Goal: Navigation & Orientation: Find specific page/section

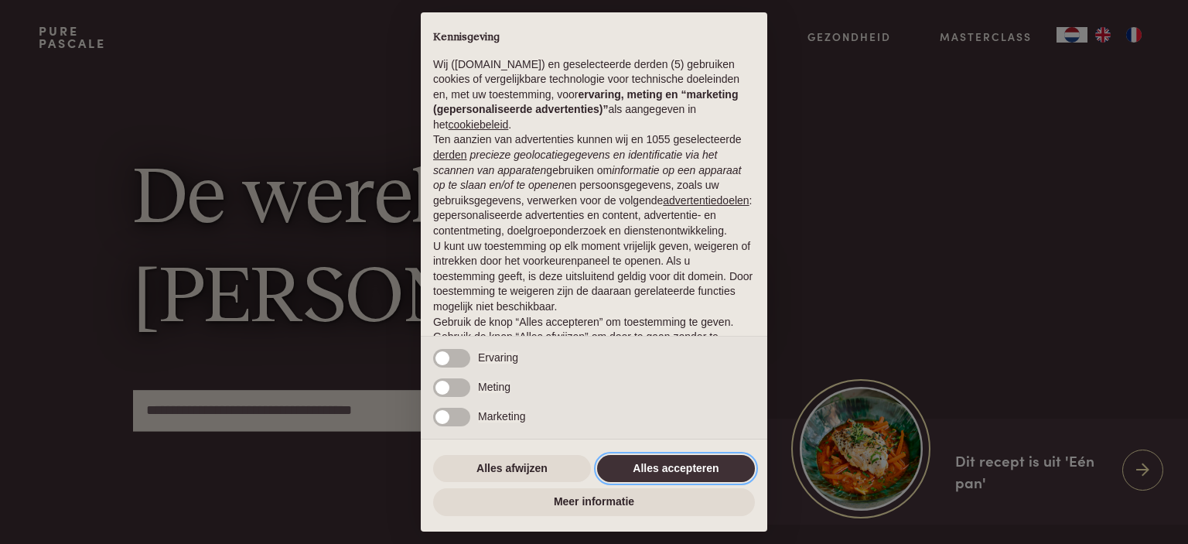
click at [727, 467] on button "Alles accepteren" at bounding box center [676, 469] width 158 height 28
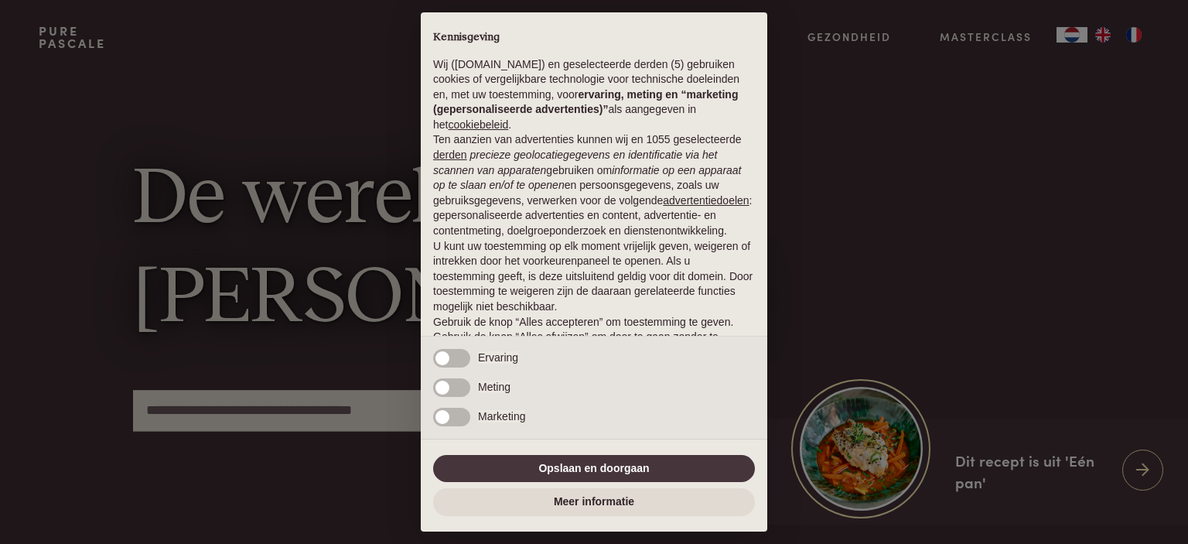
click at [827, 336] on div "× Kennisgeving Wij (purepascale.com) en geselecteerde derden (5) gebruiken cook…" at bounding box center [594, 272] width 1188 height 544
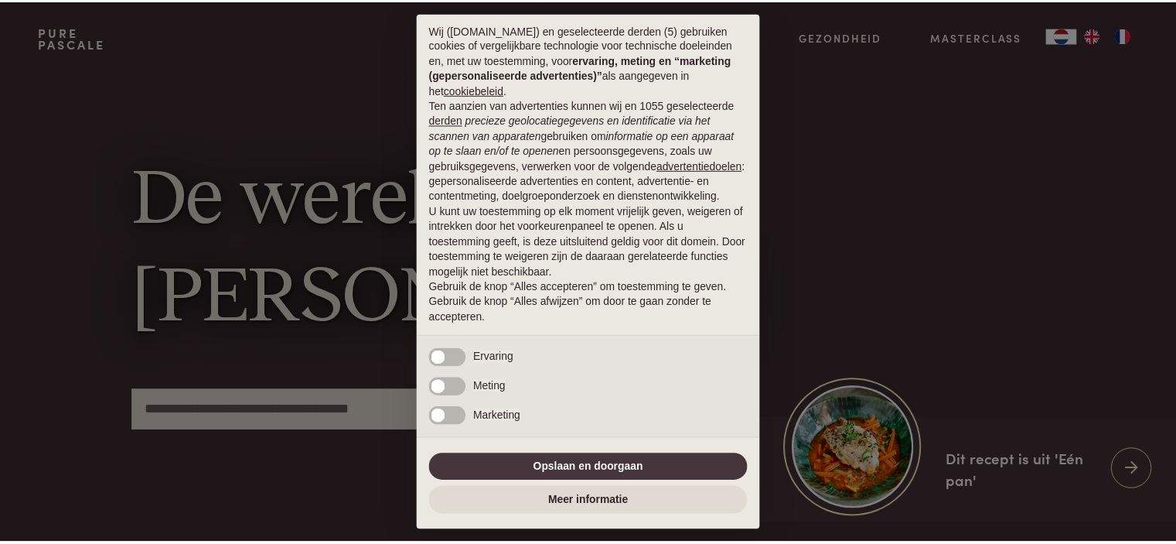
scroll to position [51, 0]
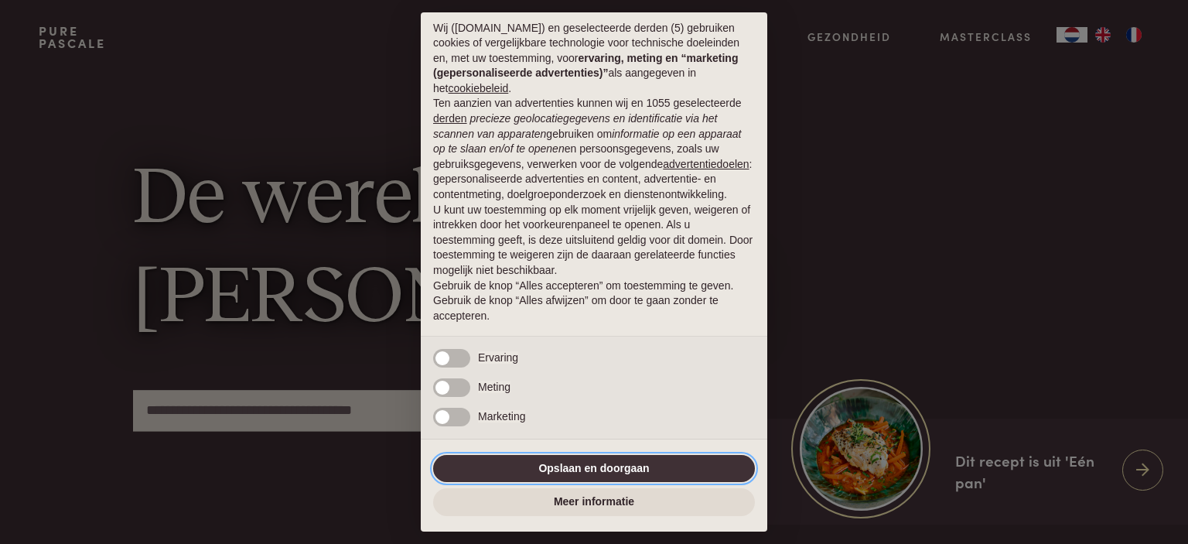
click at [602, 472] on button "Opslaan en doorgaan" at bounding box center [594, 469] width 322 height 28
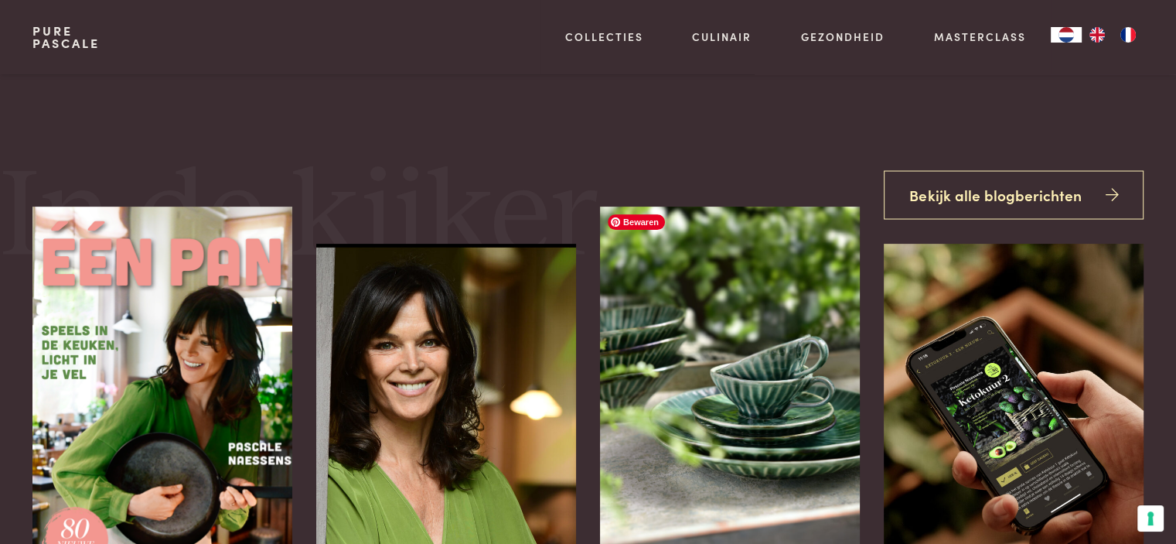
scroll to position [541, 0]
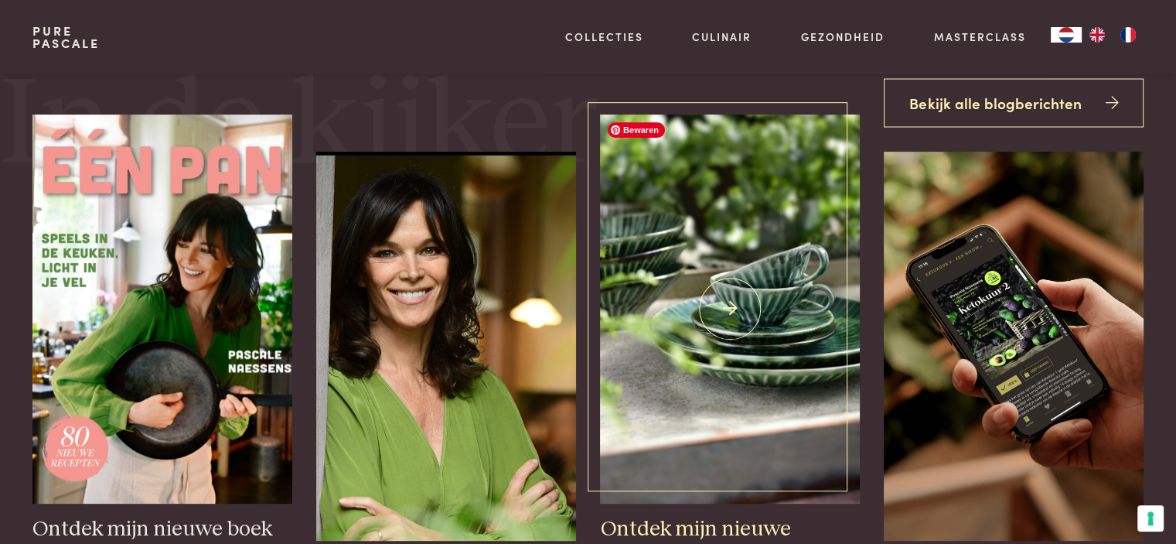
click at [654, 439] on img at bounding box center [729, 308] width 259 height 389
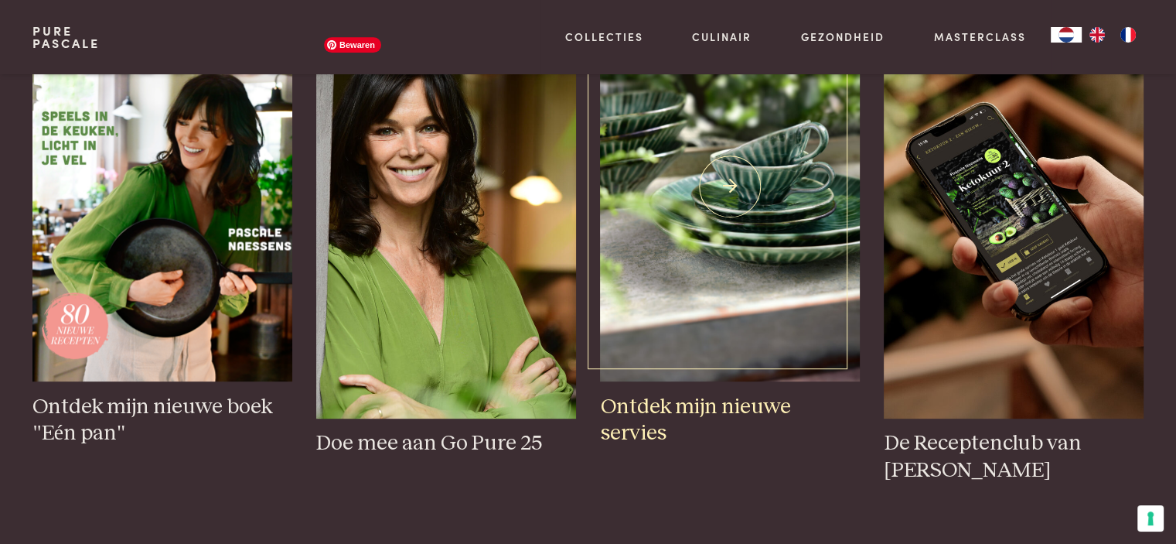
scroll to position [387, 0]
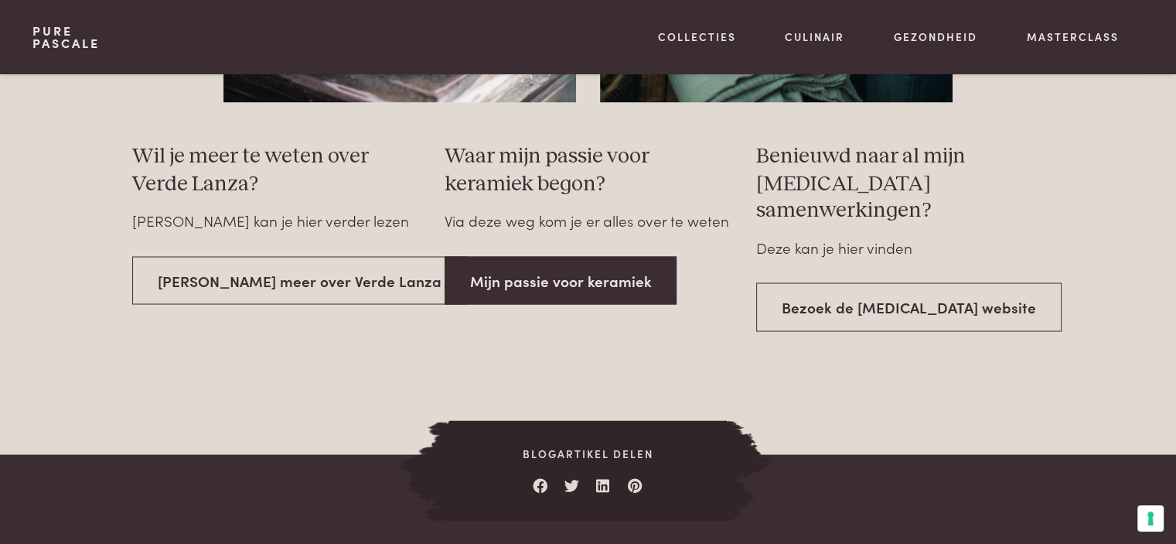
scroll to position [2784, 0]
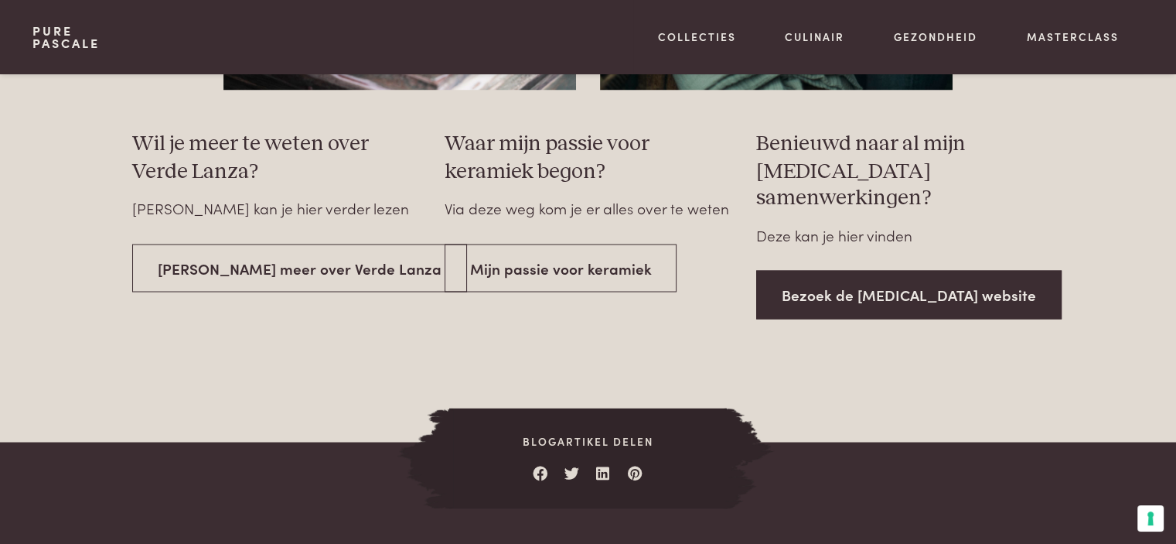
click at [832, 277] on link "Bezoek de Serax website" at bounding box center [908, 294] width 305 height 49
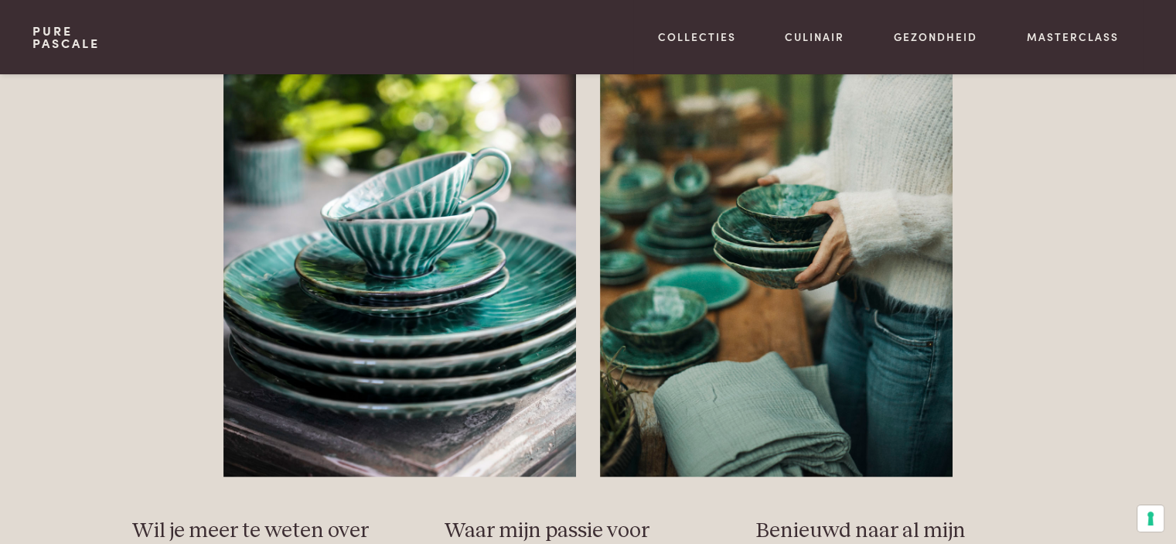
scroll to position [2397, 0]
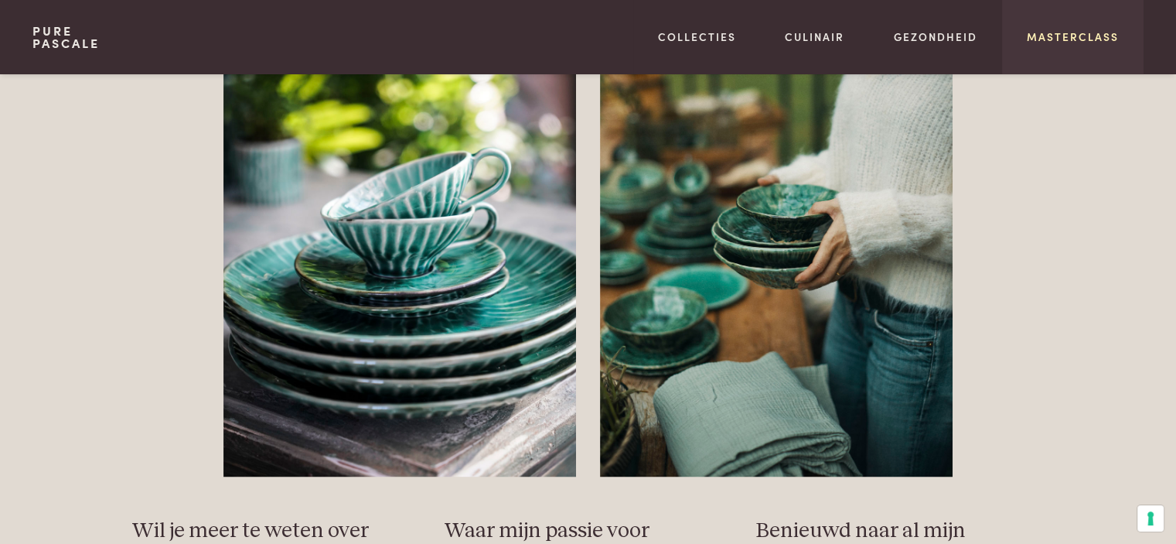
click at [1052, 32] on link "Masterclass" at bounding box center [1073, 37] width 92 height 16
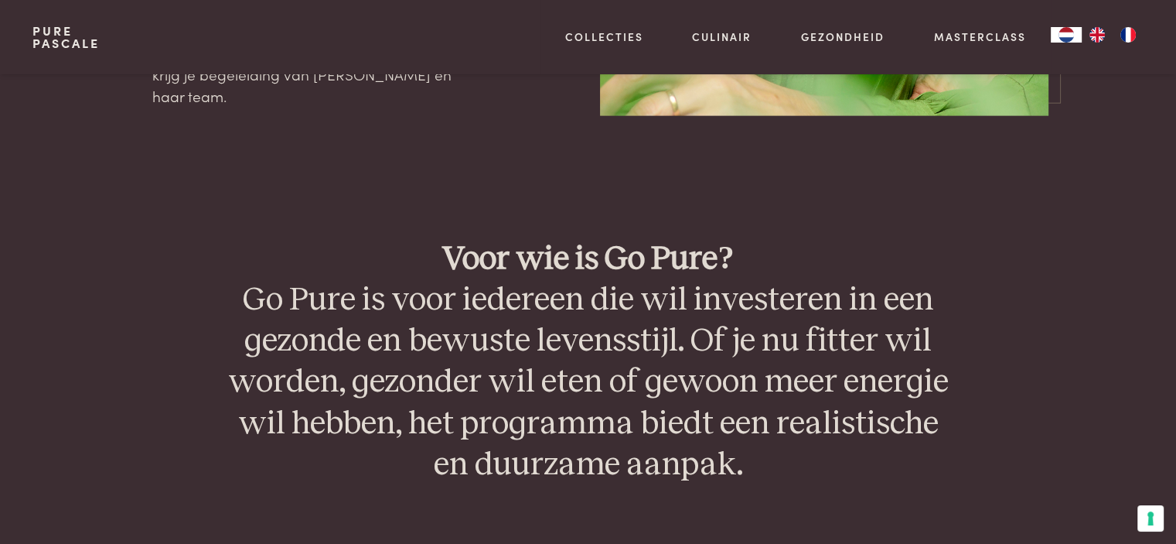
scroll to position [3415, 0]
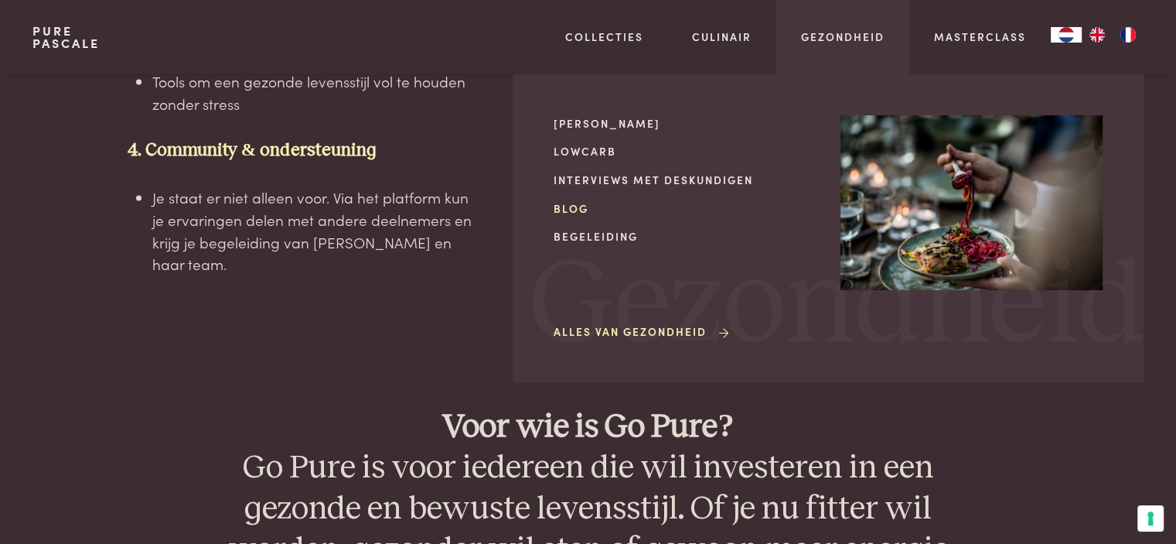
click at [577, 212] on link "Blog" at bounding box center [685, 208] width 262 height 16
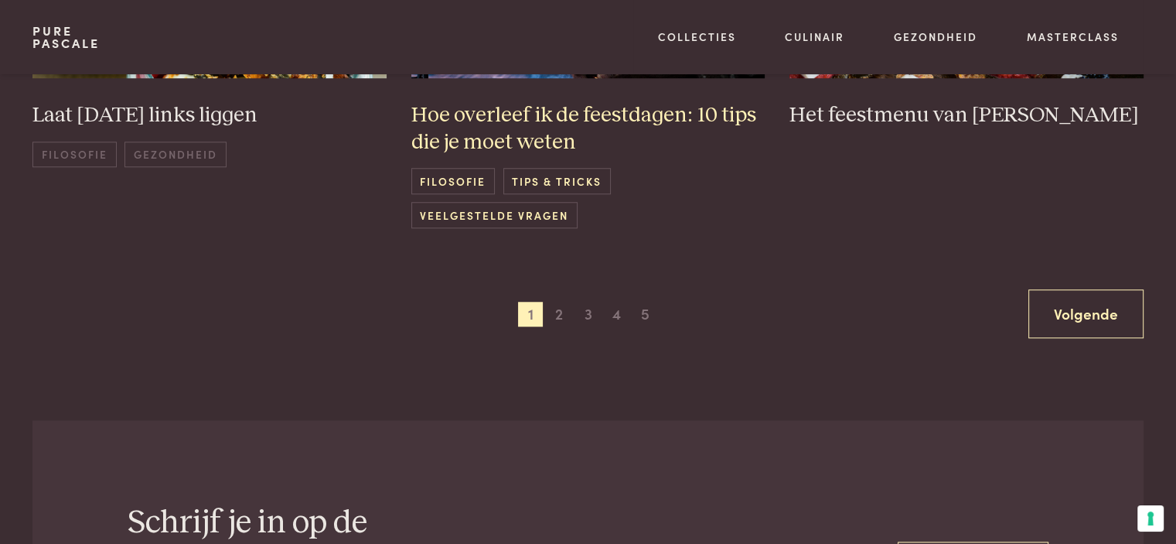
scroll to position [1005, 0]
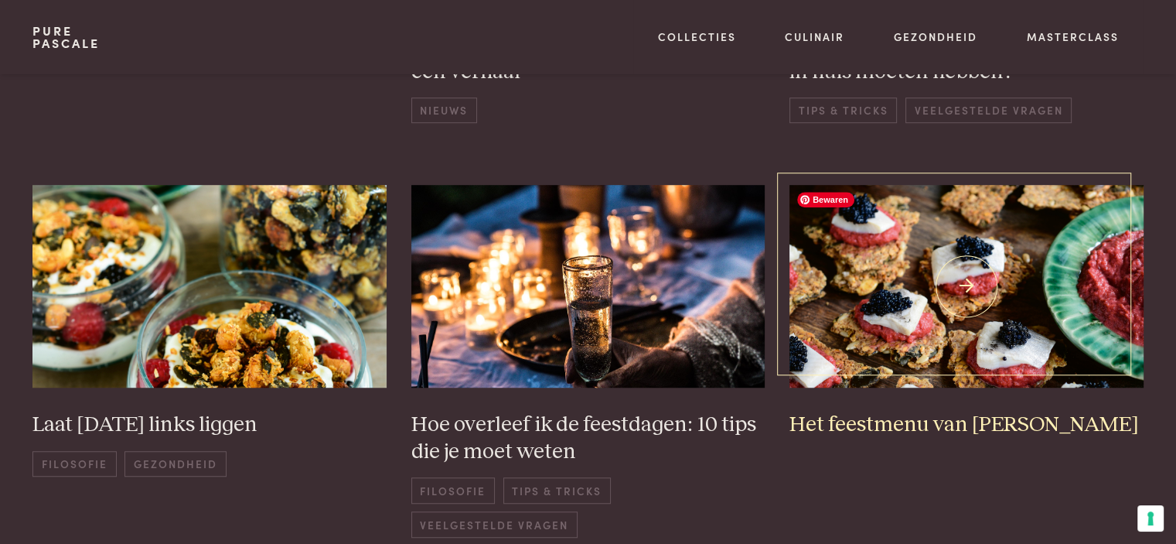
click at [852, 312] on img at bounding box center [966, 286] width 354 height 202
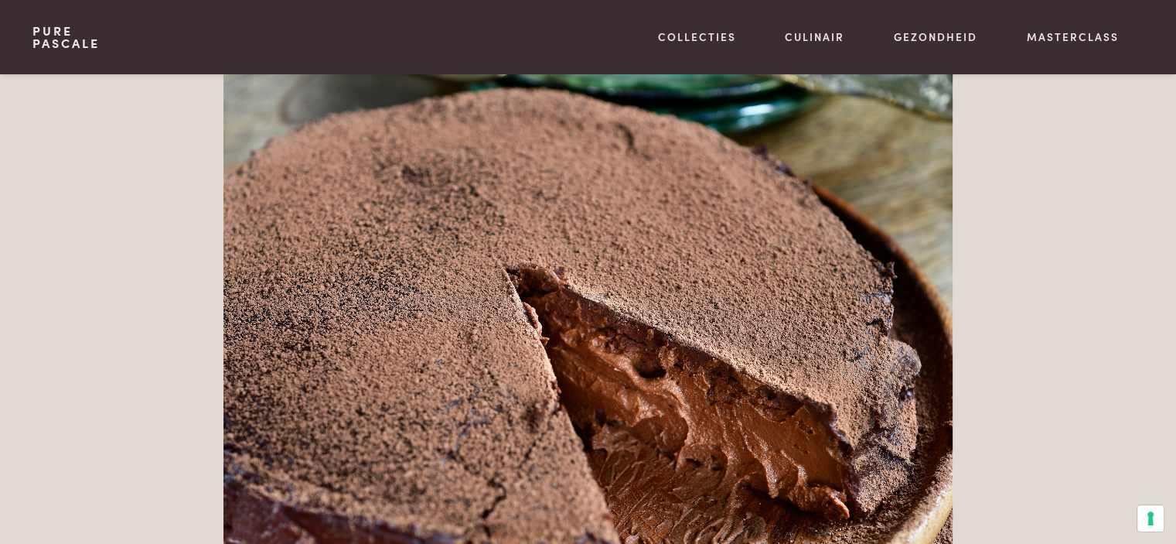
scroll to position [4717, 0]
